Goal: Download file/media

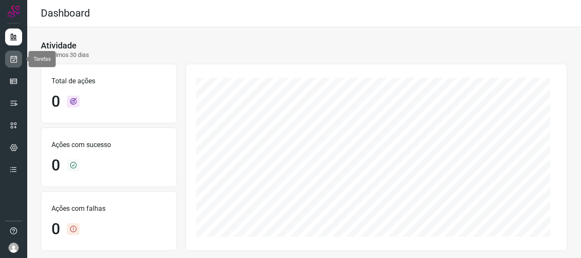
click at [9, 63] on icon at bounding box center [13, 59] width 9 height 9
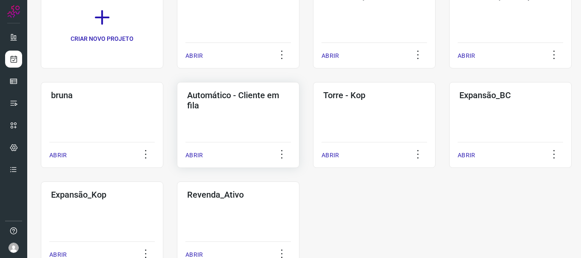
scroll to position [116, 0]
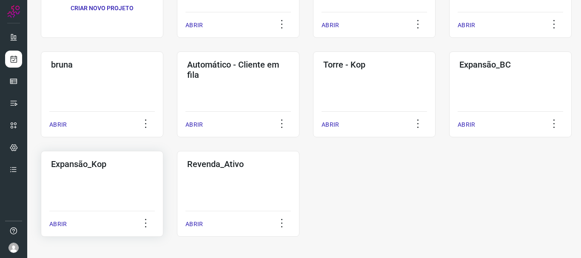
click at [79, 171] on div "Expansão_Kop ABRIR" at bounding box center [102, 194] width 122 height 86
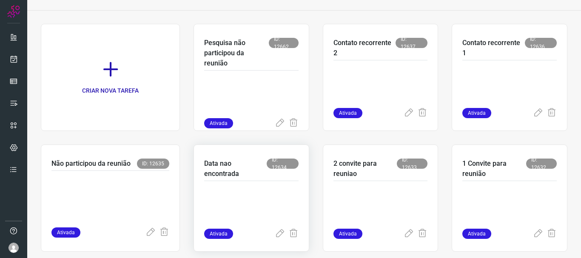
scroll to position [59, 0]
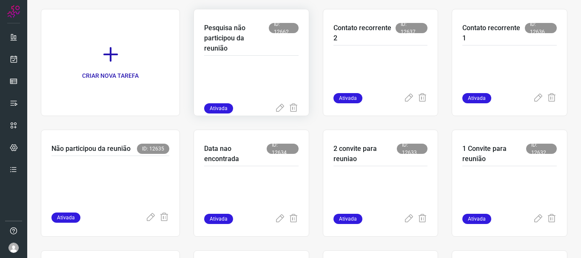
click at [261, 72] on p at bounding box center [251, 82] width 94 height 43
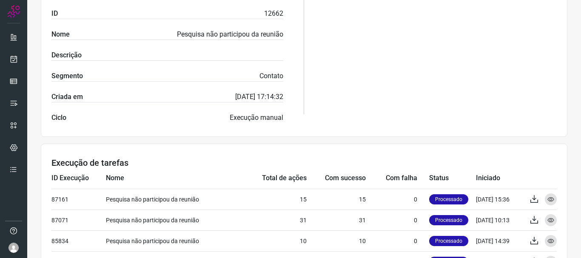
scroll to position [229, 0]
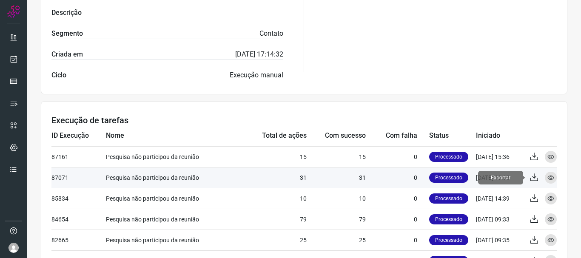
click at [529, 177] on icon at bounding box center [534, 178] width 10 height 10
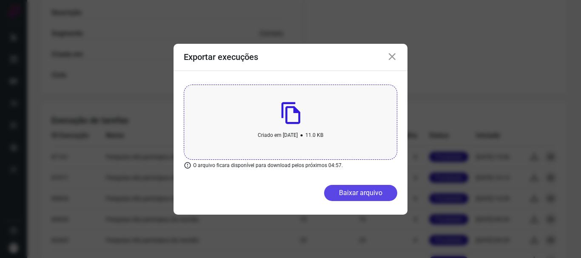
click at [350, 191] on button "Baixar arquivo" at bounding box center [360, 193] width 73 height 16
click at [345, 28] on div "Exportar execuções Criado em [DATE] • 11.0 KB O arquivo ficara disponível para …" at bounding box center [290, 129] width 581 height 258
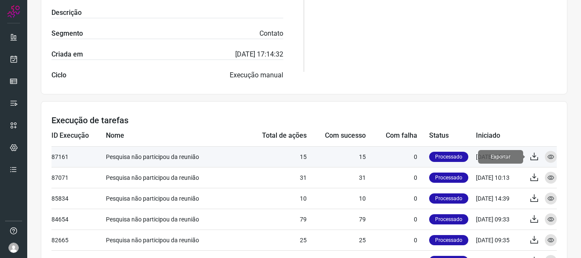
click at [529, 157] on icon at bounding box center [534, 157] width 10 height 10
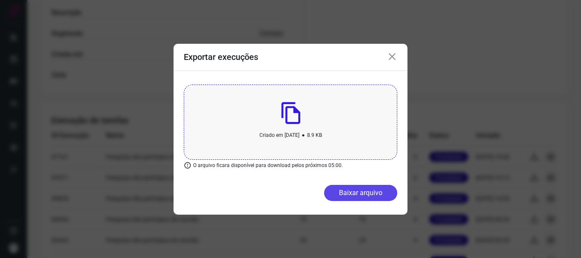
click at [338, 188] on button "Baixar arquivo" at bounding box center [360, 193] width 73 height 16
click at [286, 231] on div "Exportar execuções Criado em [DATE] • 8.9 KB O arquivo ficara disponível para d…" at bounding box center [290, 129] width 581 height 258
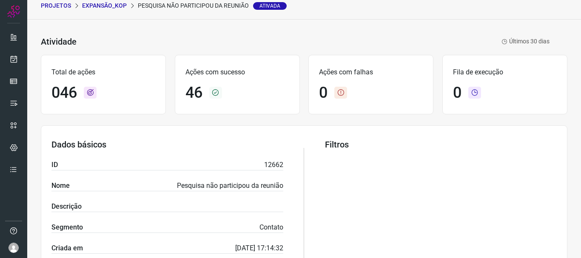
scroll to position [16, 0]
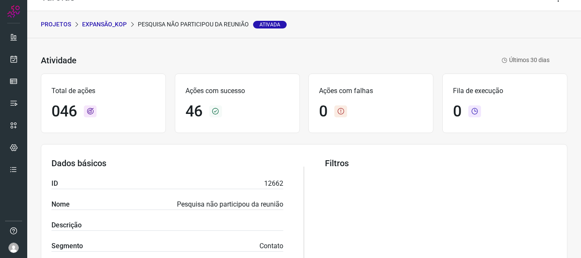
click at [57, 23] on p "PROJETOS" at bounding box center [56, 24] width 30 height 9
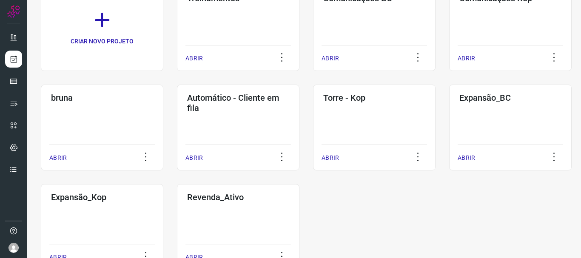
scroll to position [73, 0]
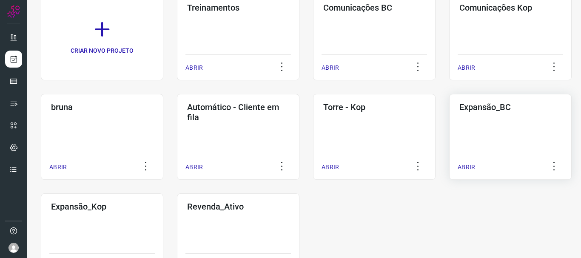
click at [492, 113] on div "Expansão_BC ABRIR" at bounding box center [510, 137] width 122 height 86
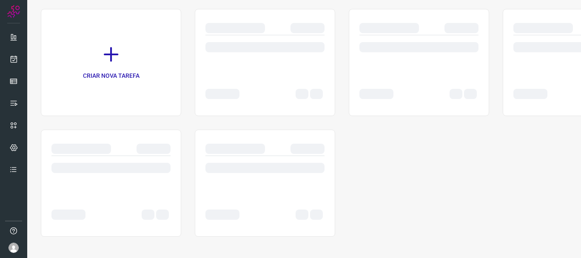
scroll to position [59, 0]
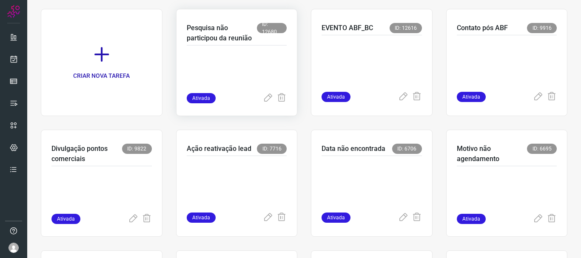
click at [237, 75] on p at bounding box center [237, 72] width 100 height 43
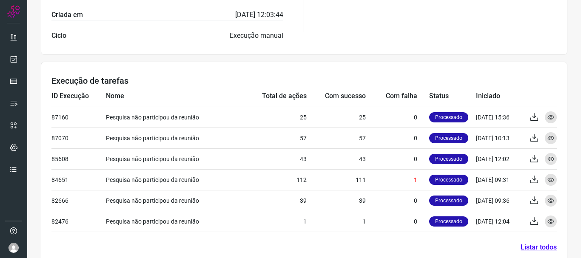
scroll to position [271, 0]
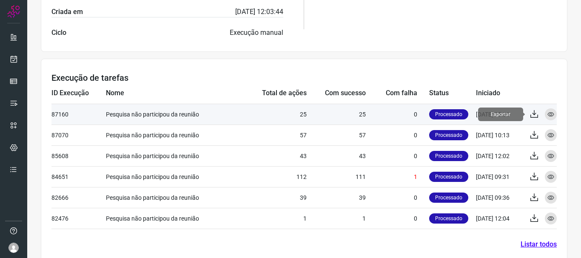
click at [529, 113] on icon at bounding box center [534, 114] width 10 height 10
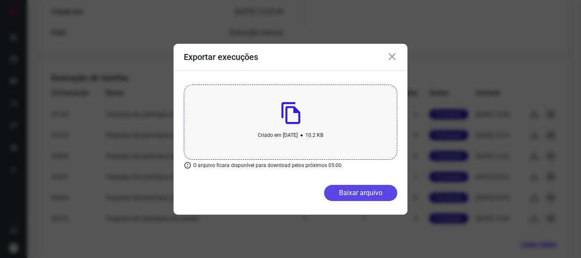
click at [339, 190] on button "Baixar arquivo" at bounding box center [360, 193] width 73 height 16
click at [392, 49] on div "Exportar execuções" at bounding box center [291, 57] width 234 height 27
click at [393, 55] on icon at bounding box center [392, 57] width 10 height 10
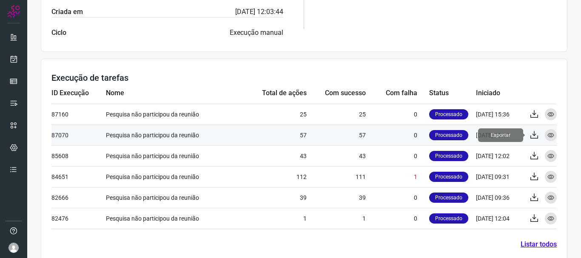
click at [529, 134] on icon at bounding box center [534, 135] width 10 height 10
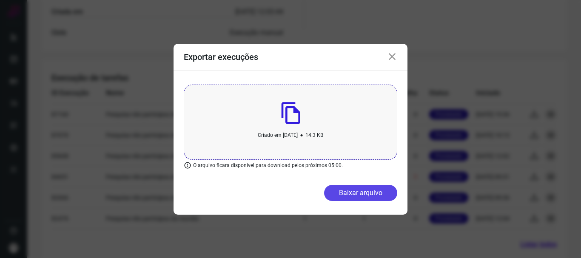
click at [344, 191] on button "Baixar arquivo" at bounding box center [360, 193] width 73 height 16
